Goal: Task Accomplishment & Management: Complete application form

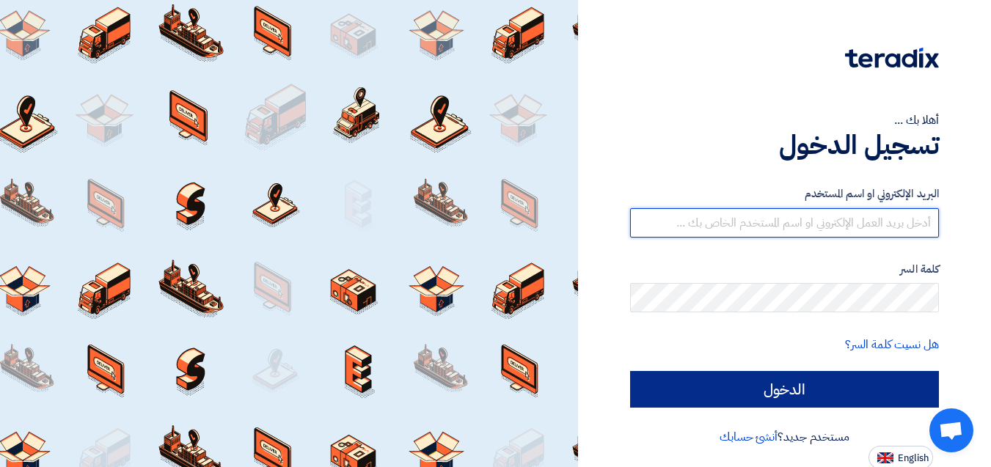
type input "esraa.o@global-supplies.org"
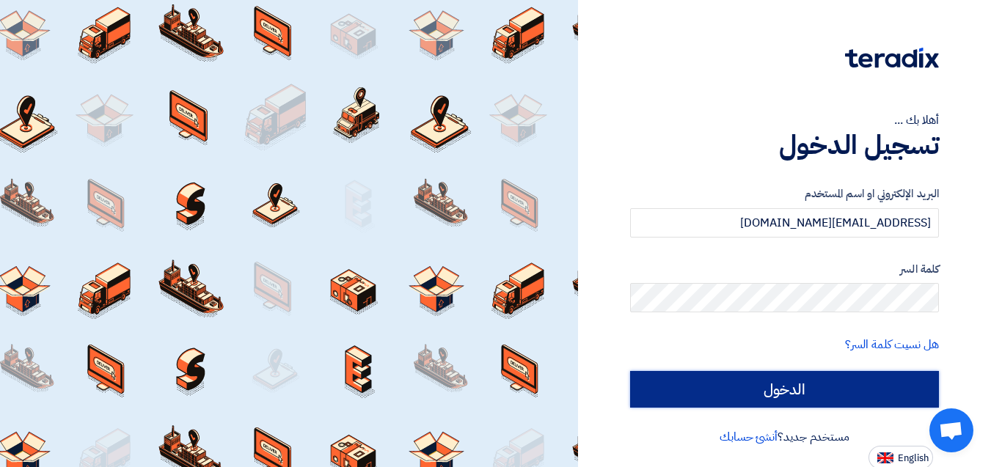
click at [757, 396] on input "الدخول" at bounding box center [784, 389] width 309 height 37
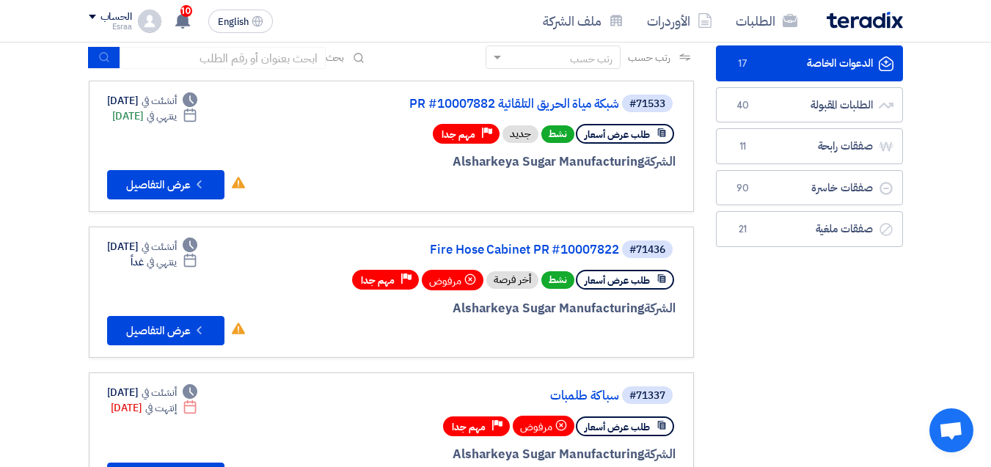
scroll to position [147, 0]
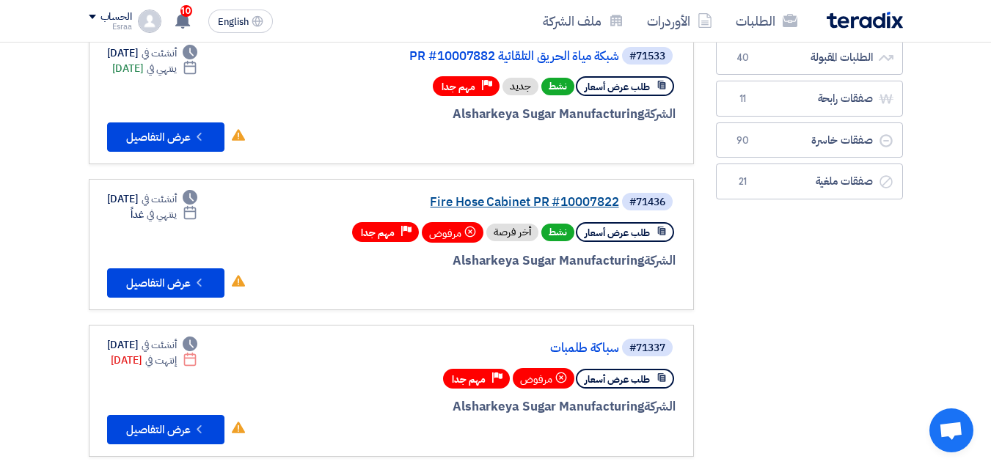
click at [515, 196] on link "Fire Hose Cabinet PR #10007822" at bounding box center [472, 202] width 293 height 13
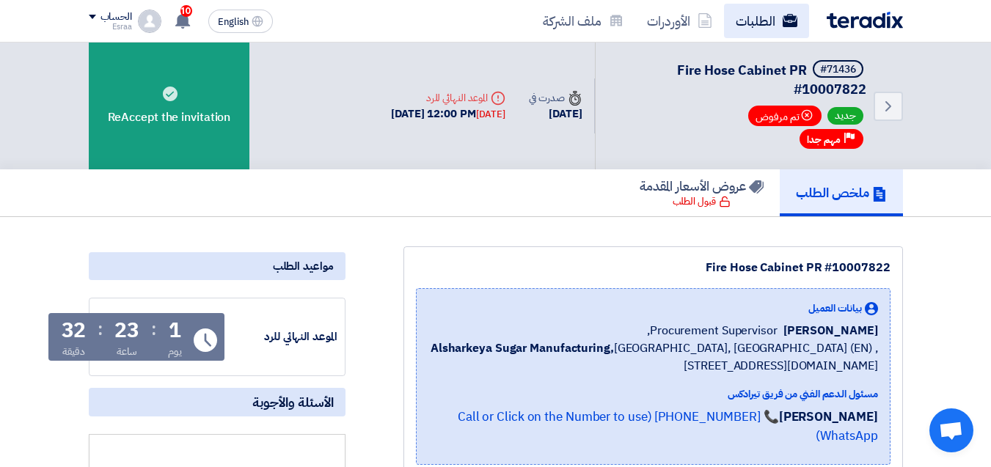
click at [752, 18] on link "الطلبات" at bounding box center [766, 21] width 85 height 34
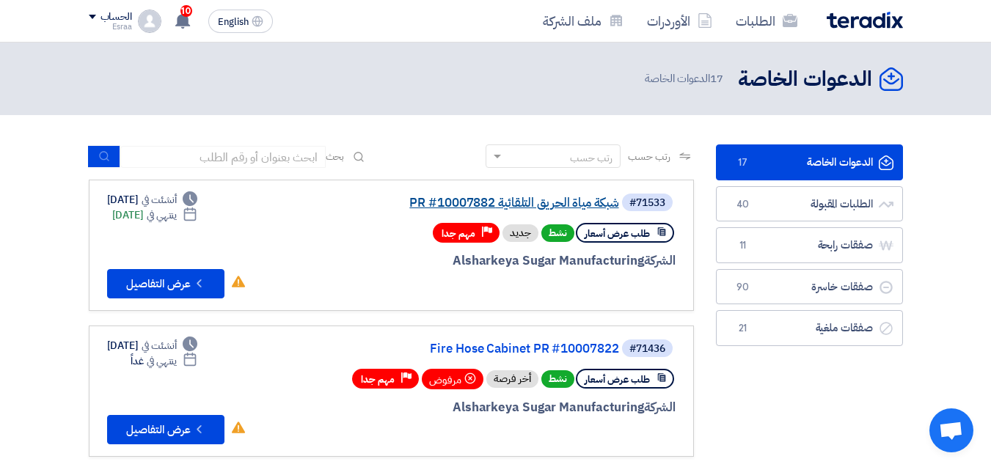
click at [543, 209] on link "شبكة مياة الحريق التلقائية PR #10007882" at bounding box center [472, 202] width 293 height 13
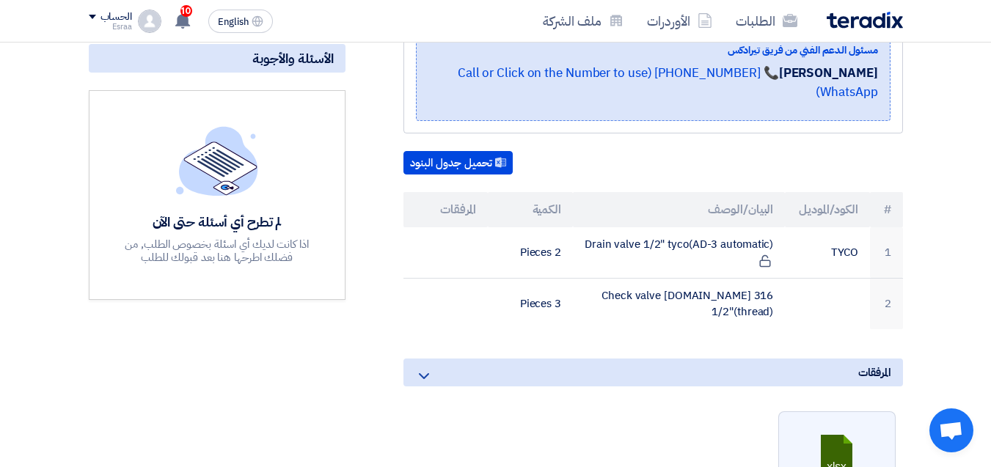
scroll to position [440, 0]
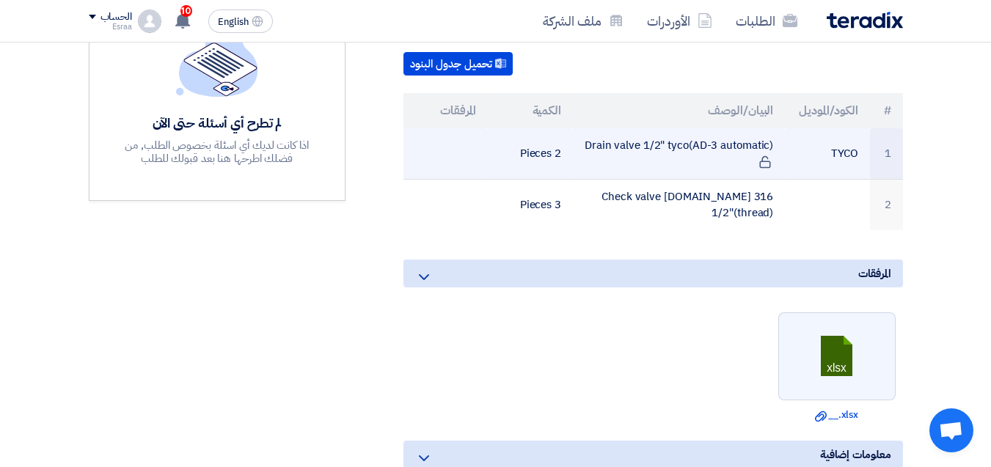
drag, startPoint x: 588, startPoint y: 125, endPoint x: 776, endPoint y: 125, distance: 187.7
click at [776, 128] on td "Drain valve 1/2" tyco(AD-3 automatic)" at bounding box center [679, 153] width 212 height 51
copy td "Drain valve 1/2" tyco(AD-3 automatic)"
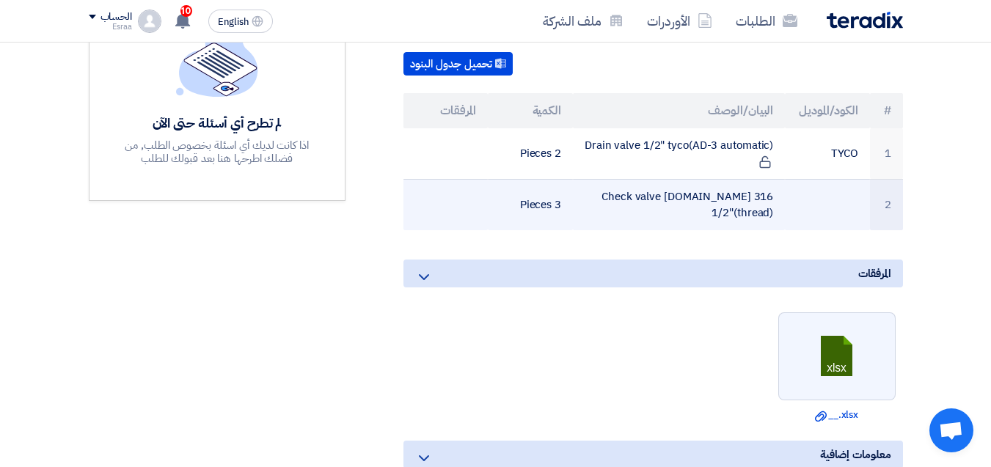
drag, startPoint x: 609, startPoint y: 177, endPoint x: 774, endPoint y: 177, distance: 165.0
click at [779, 179] on td "Check valve st.st 316 1/2"(thread)" at bounding box center [679, 204] width 212 height 51
click at [600, 179] on td "Check valve st.st 316 1/2"(thread)" at bounding box center [679, 204] width 212 height 51
drag, startPoint x: 605, startPoint y: 177, endPoint x: 781, endPoint y: 176, distance: 176.0
click at [781, 179] on td "Check valve st.st 316 1/2"(thread)" at bounding box center [679, 204] width 212 height 51
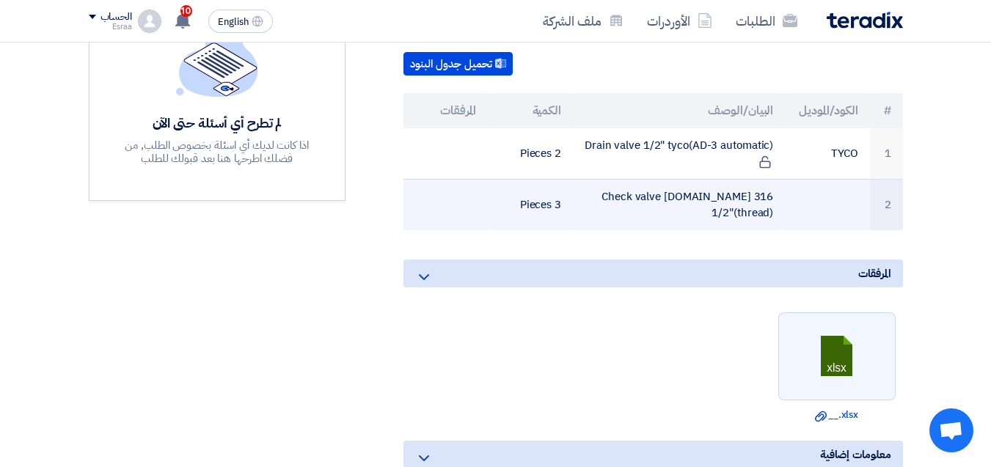
copy td "Check valve st.st 316 1/2"(thread)"
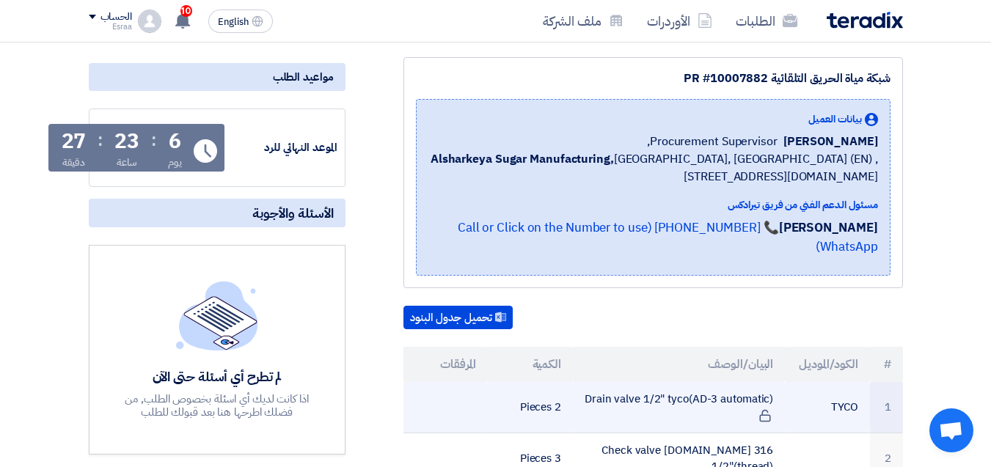
scroll to position [220, 0]
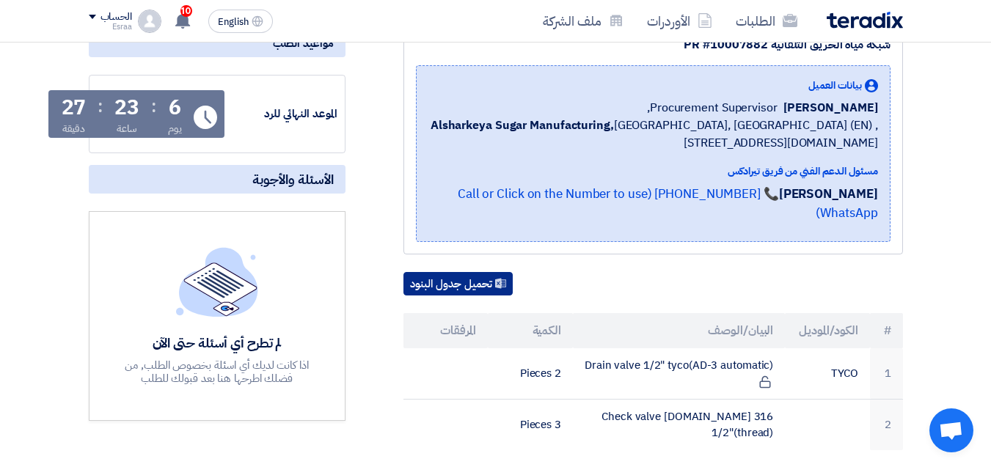
click at [449, 272] on button "تحميل جدول البنود" at bounding box center [457, 283] width 109 height 23
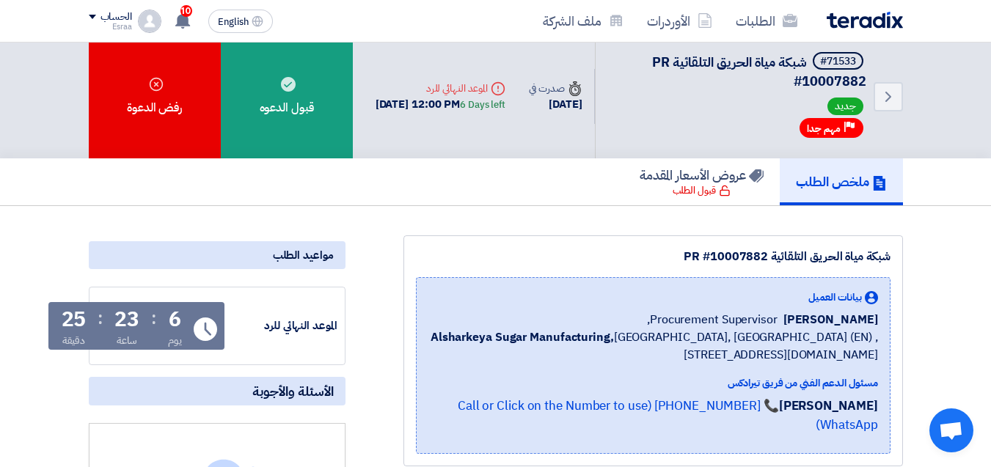
scroll to position [0, 0]
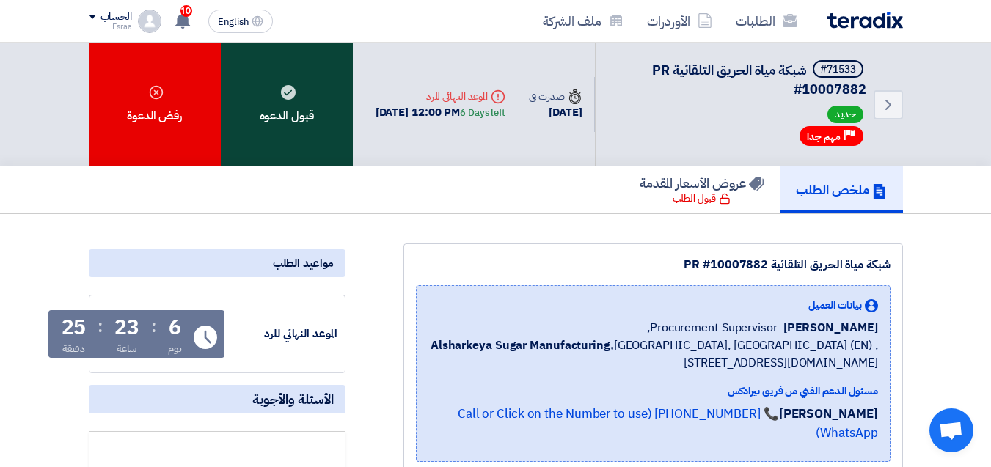
click at [290, 111] on div "قبول الدعوه" at bounding box center [287, 105] width 132 height 124
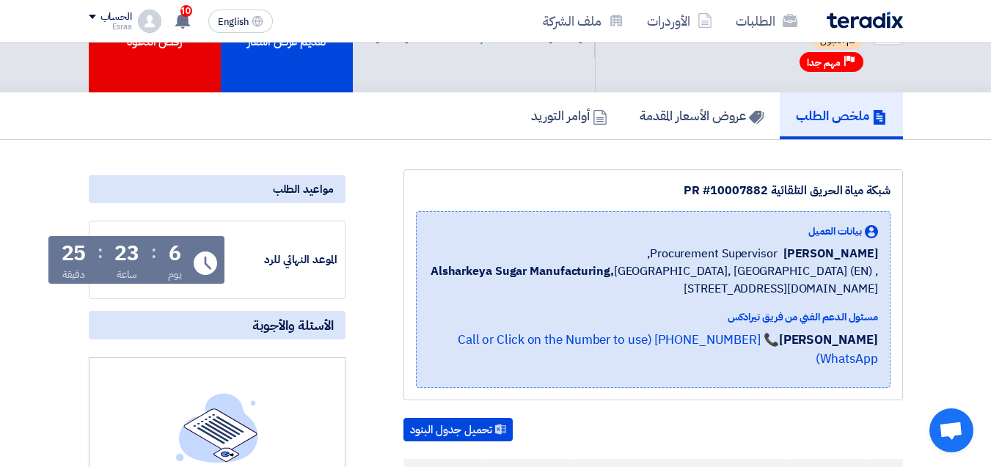
scroll to position [73, 0]
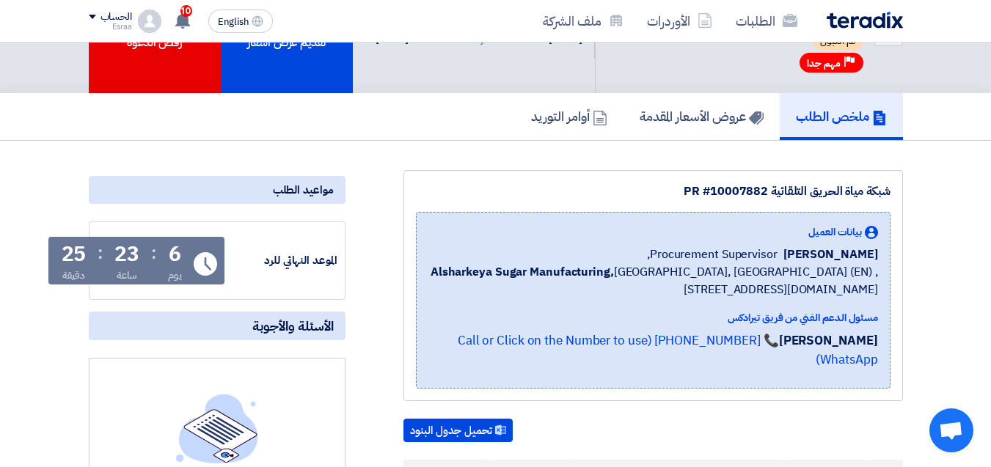
drag, startPoint x: 766, startPoint y: 190, endPoint x: 709, endPoint y: 194, distance: 57.3
click at [709, 194] on div "شبكة مياة الحريق التلقائية PR #10007882" at bounding box center [653, 192] width 474 height 18
copy div "10007882"
